Goal: Check status: Check status

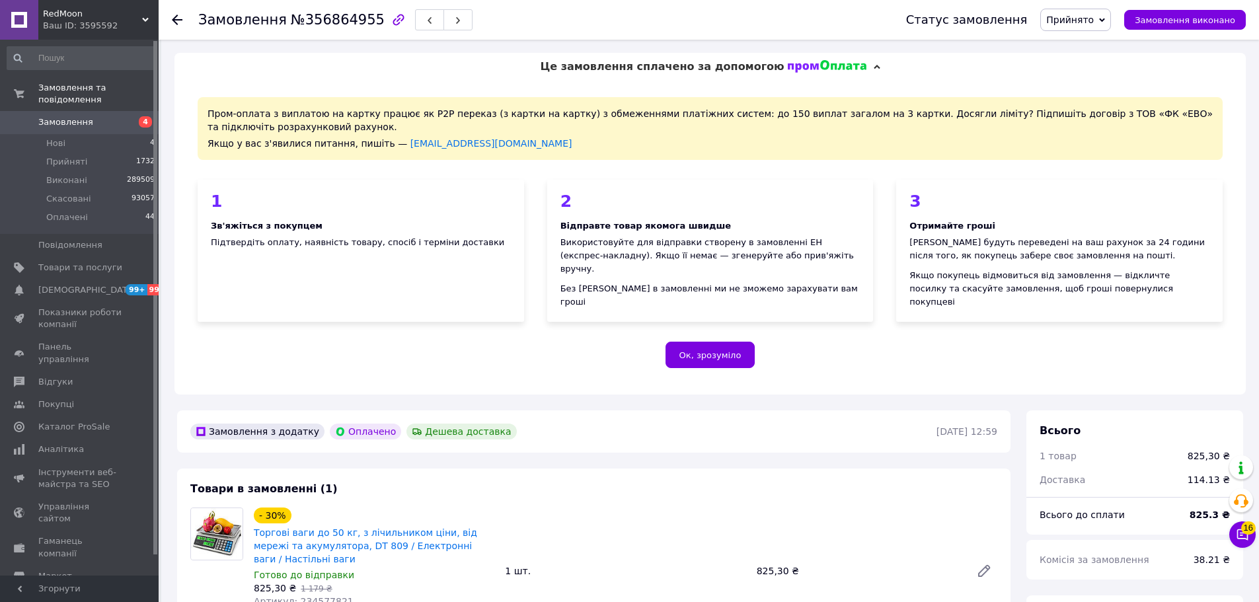
scroll to position [727, 0]
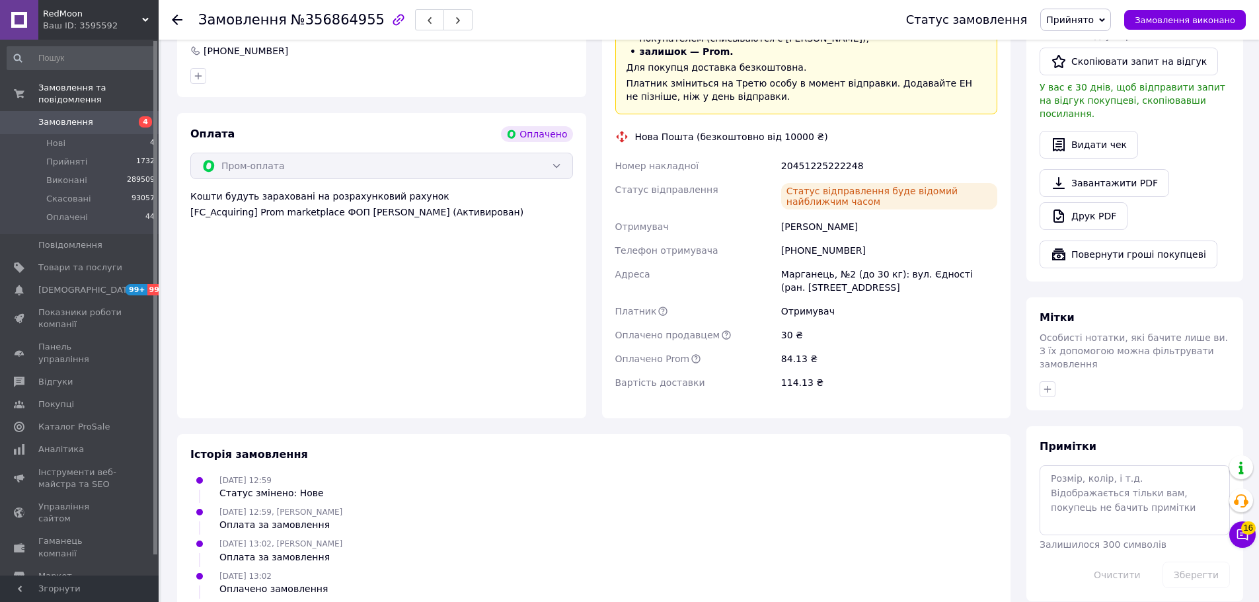
click at [177, 20] on use at bounding box center [177, 20] width 11 height 11
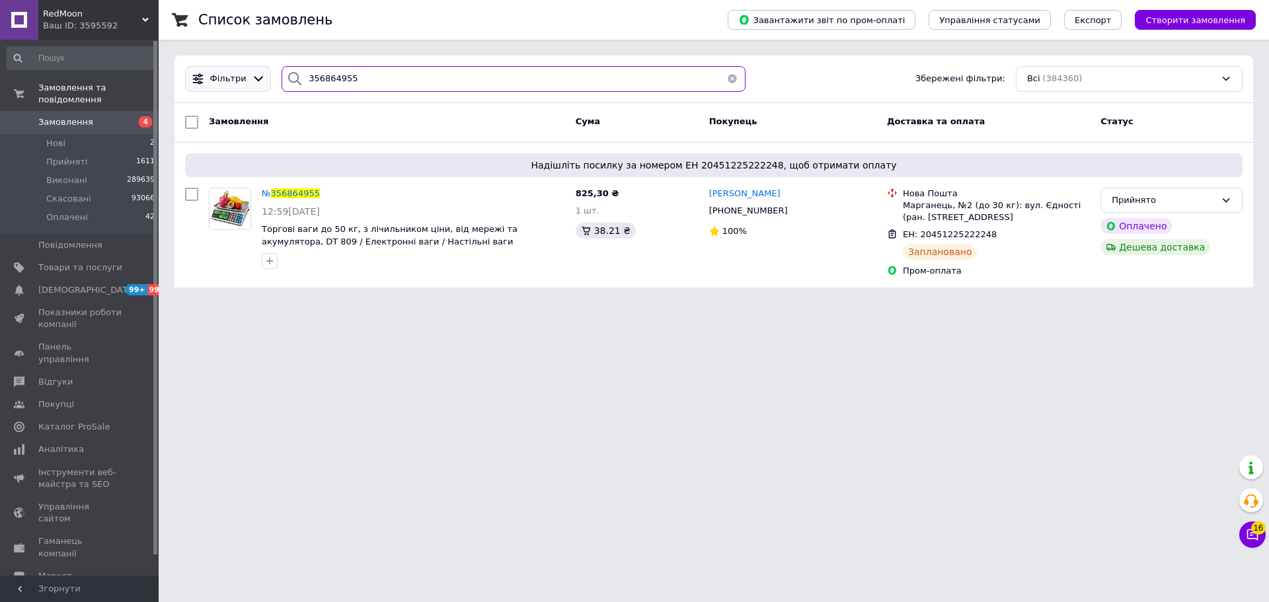
drag, startPoint x: 412, startPoint y: 77, endPoint x: 239, endPoint y: 79, distance: 173.2
click at [239, 79] on div "Фільтри 356864955 Збережені фільтри: Всі (384360)" at bounding box center [714, 79] width 1068 height 26
paste input "93147"
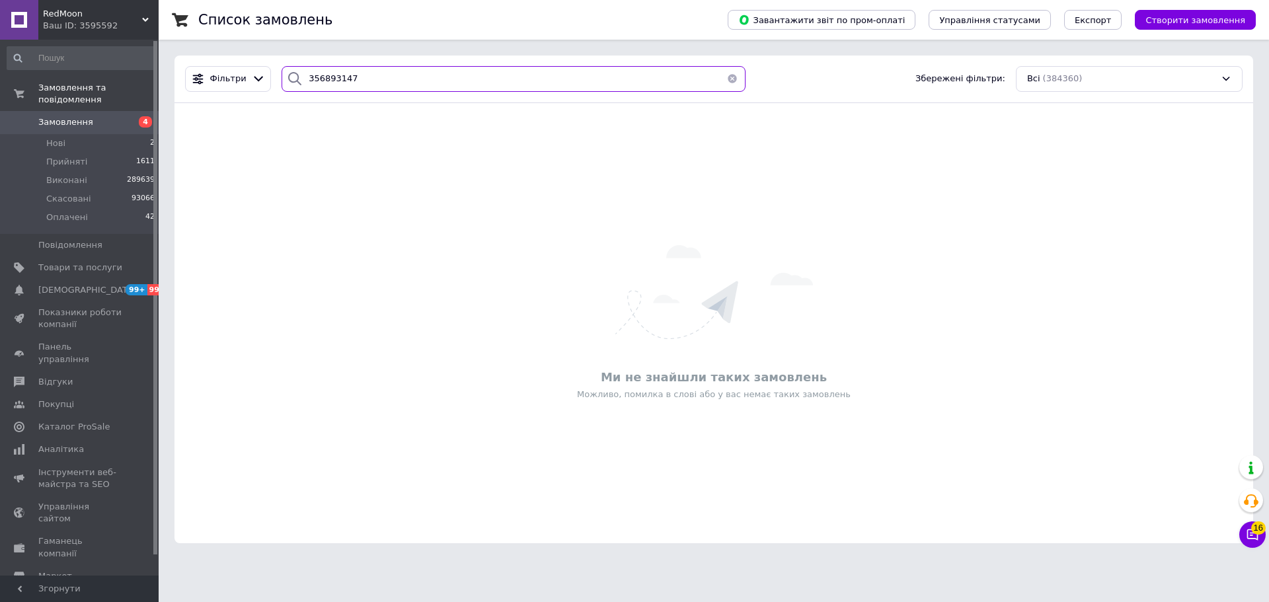
type input "356893147"
click at [139, 19] on span "RedMoon" at bounding box center [92, 14] width 99 height 12
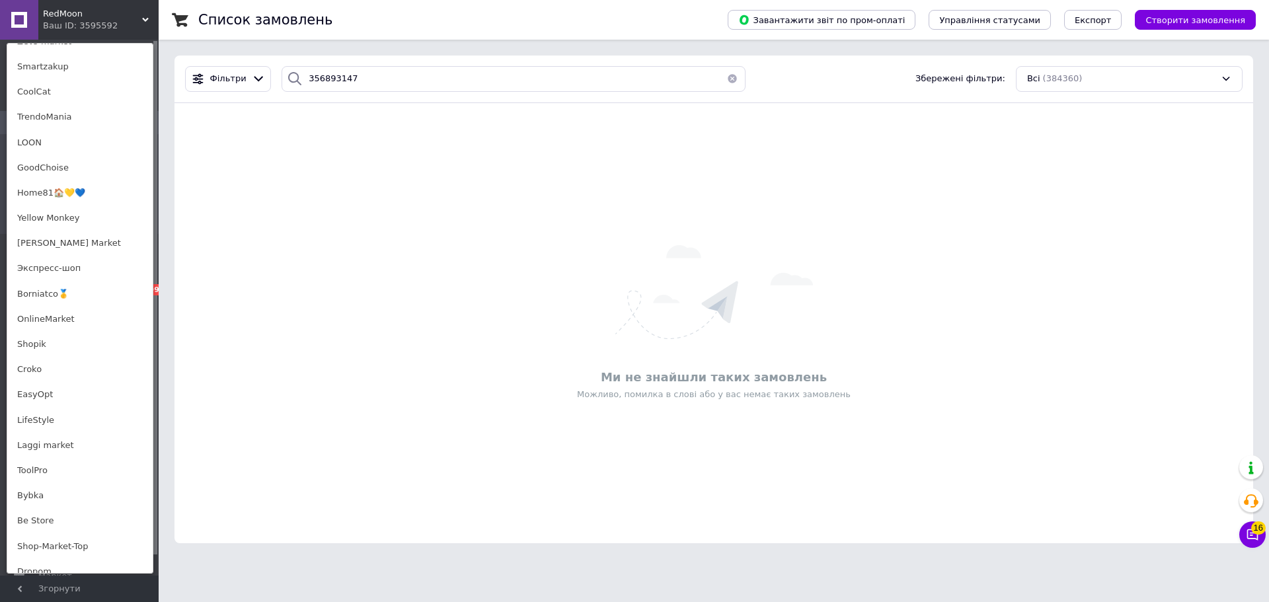
scroll to position [529, 0]
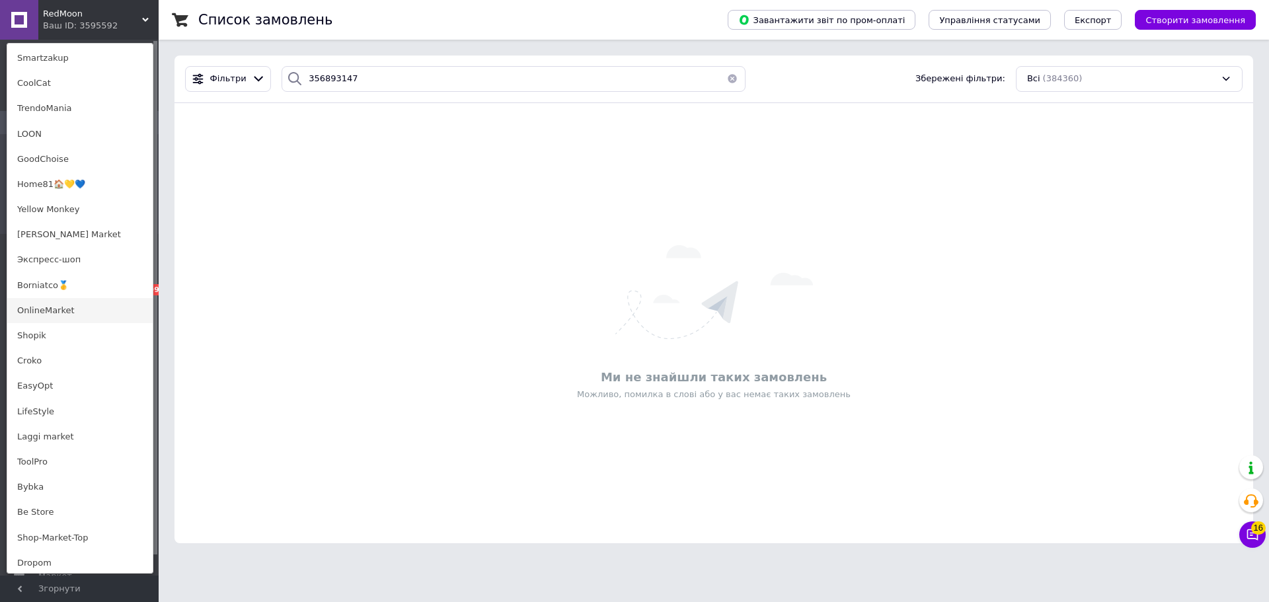
click at [71, 312] on link "OnlineMarket" at bounding box center [79, 310] width 145 height 25
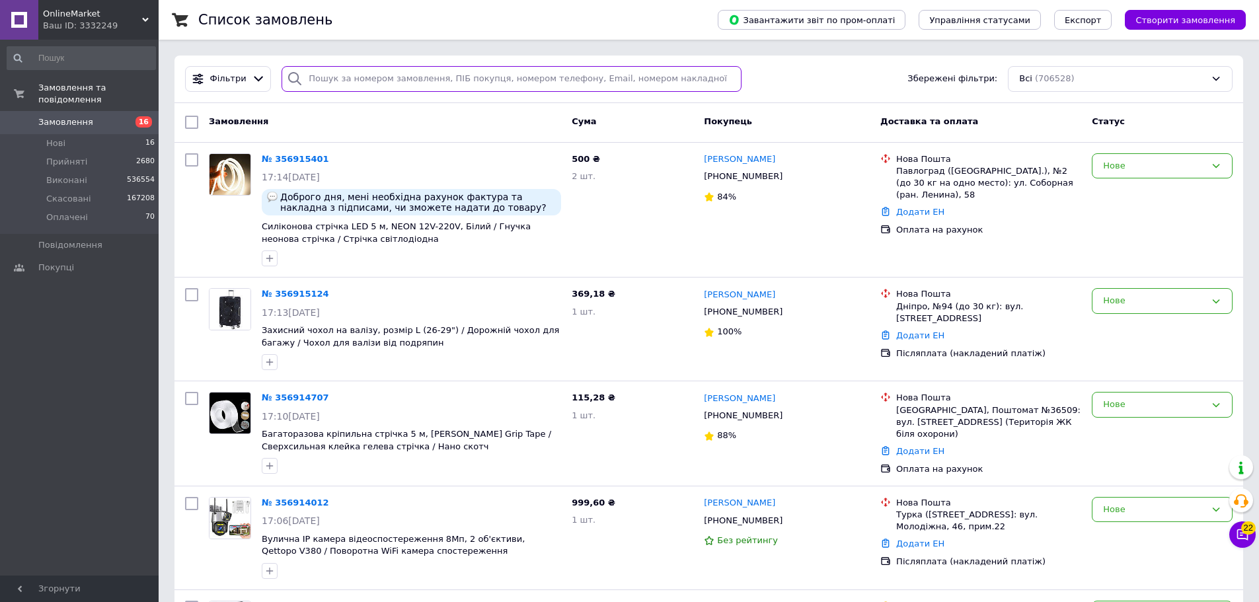
click at [366, 81] on input "search" at bounding box center [512, 79] width 460 height 26
paste input "356893147"
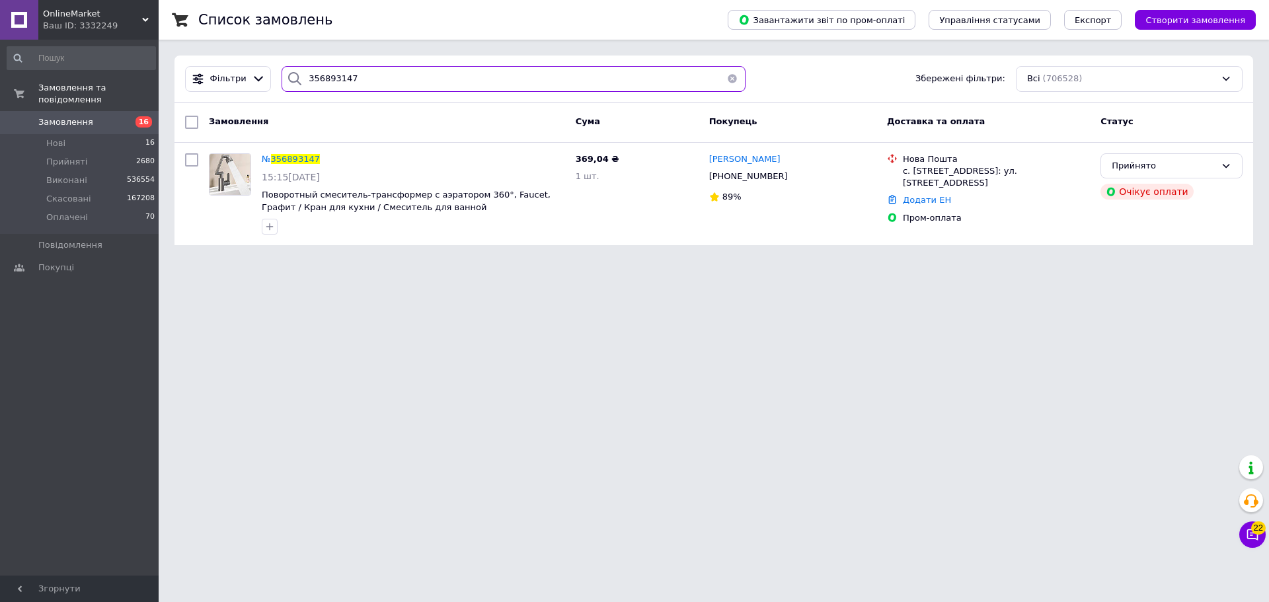
type input "356893147"
